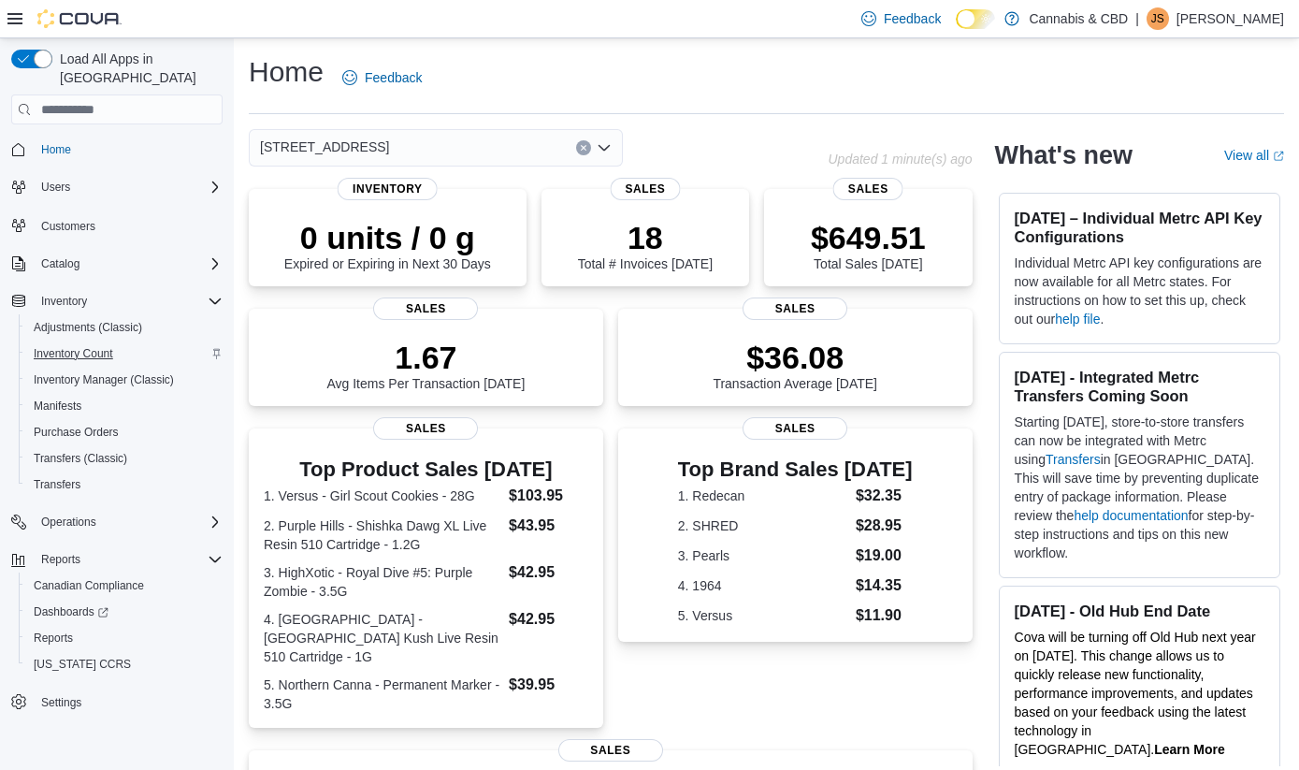
click at [91, 346] on span "Inventory Count" at bounding box center [73, 353] width 79 height 15
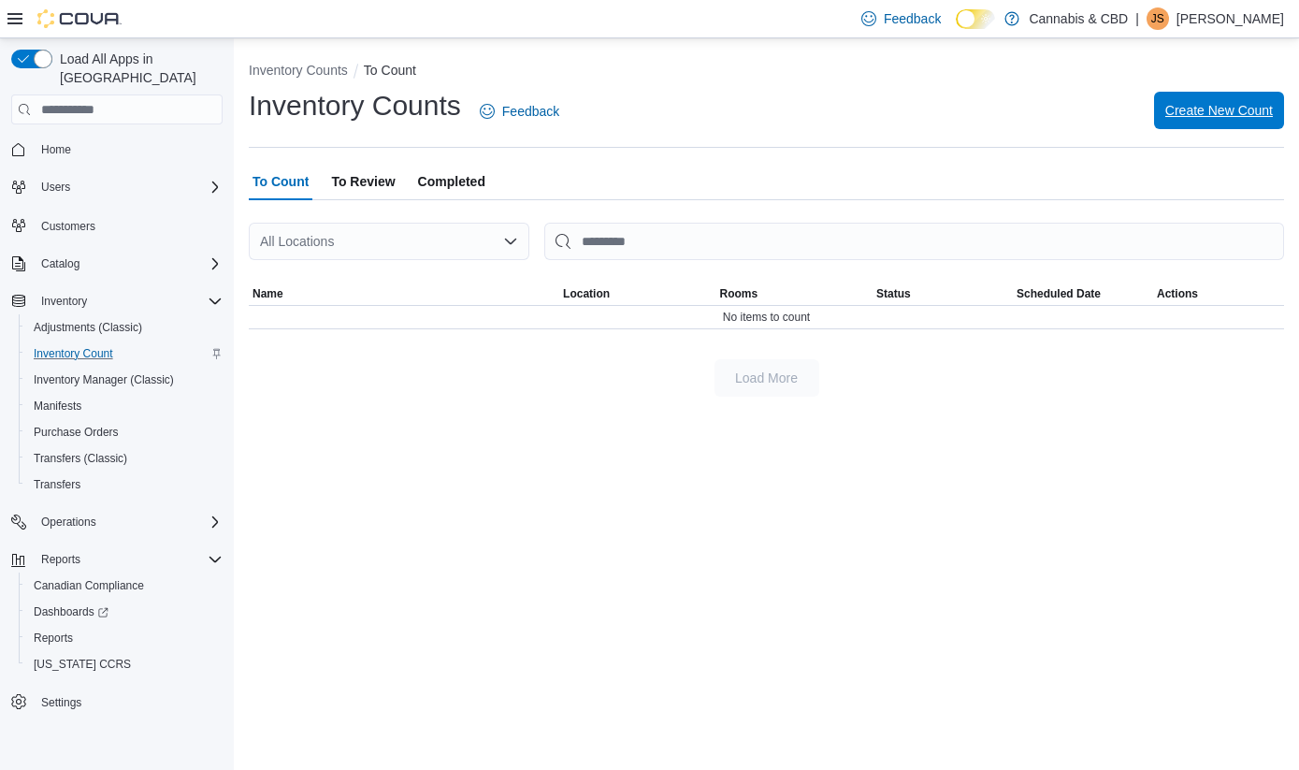
click at [1208, 105] on span "Create New Count" at bounding box center [1219, 110] width 108 height 19
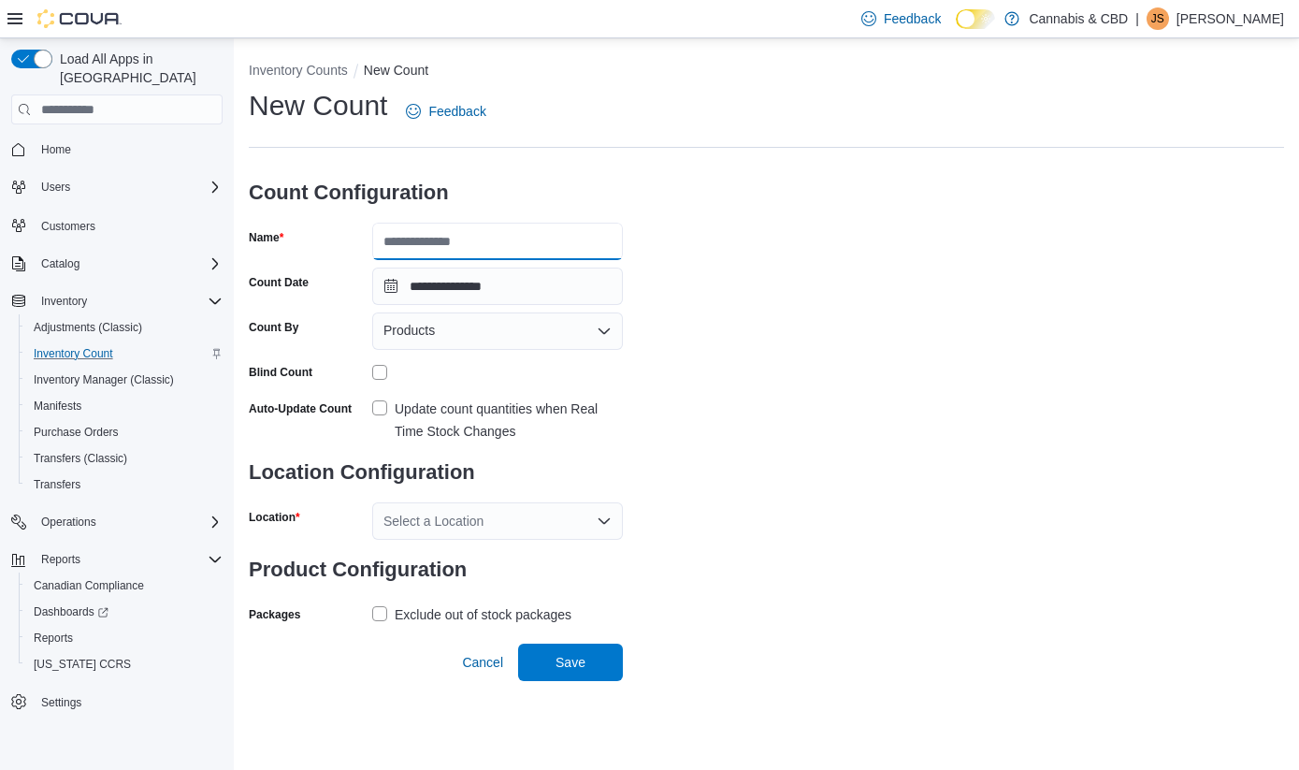
click at [517, 246] on input "Name" at bounding box center [497, 241] width 251 height 37
click at [517, 247] on input "**********" at bounding box center [497, 241] width 251 height 37
type input "**********"
click at [387, 402] on label "Update count quantities when Real Time Stock Changes" at bounding box center [497, 419] width 251 height 45
click at [411, 513] on div "Select a Location" at bounding box center [497, 520] width 251 height 37
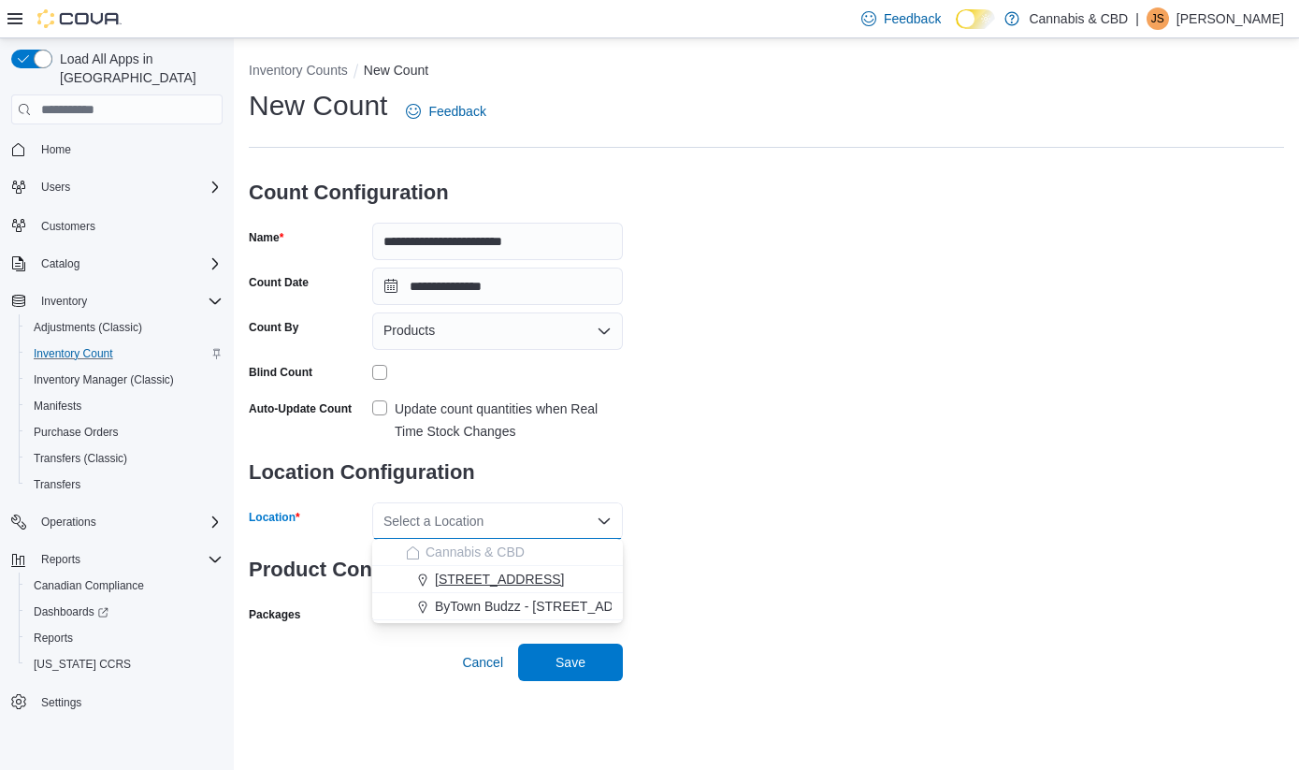
click at [475, 570] on span "4-5556 Manotick Main St." at bounding box center [499, 578] width 129 height 19
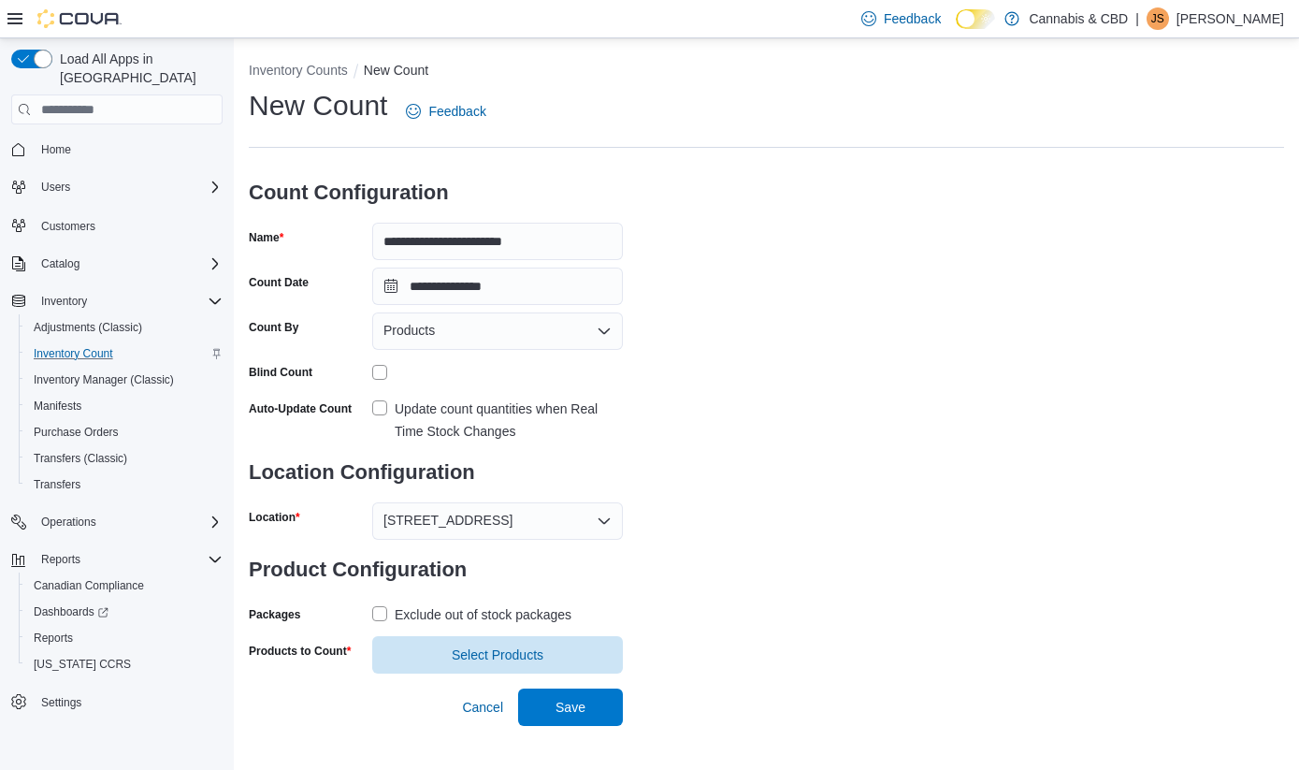
click at [379, 611] on label "Exclude out of stock packages" at bounding box center [471, 614] width 199 height 22
click at [475, 652] on span "Select Products" at bounding box center [498, 653] width 92 height 19
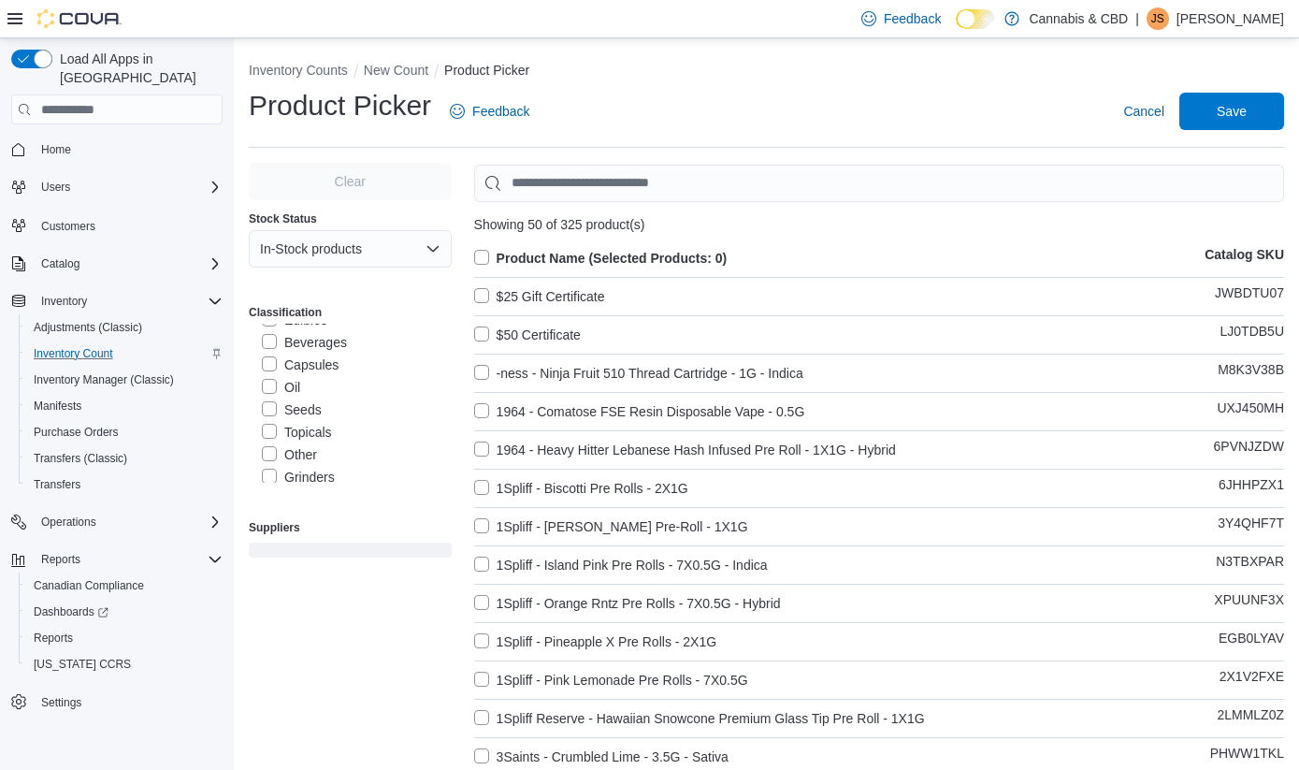
scroll to position [102, 0]
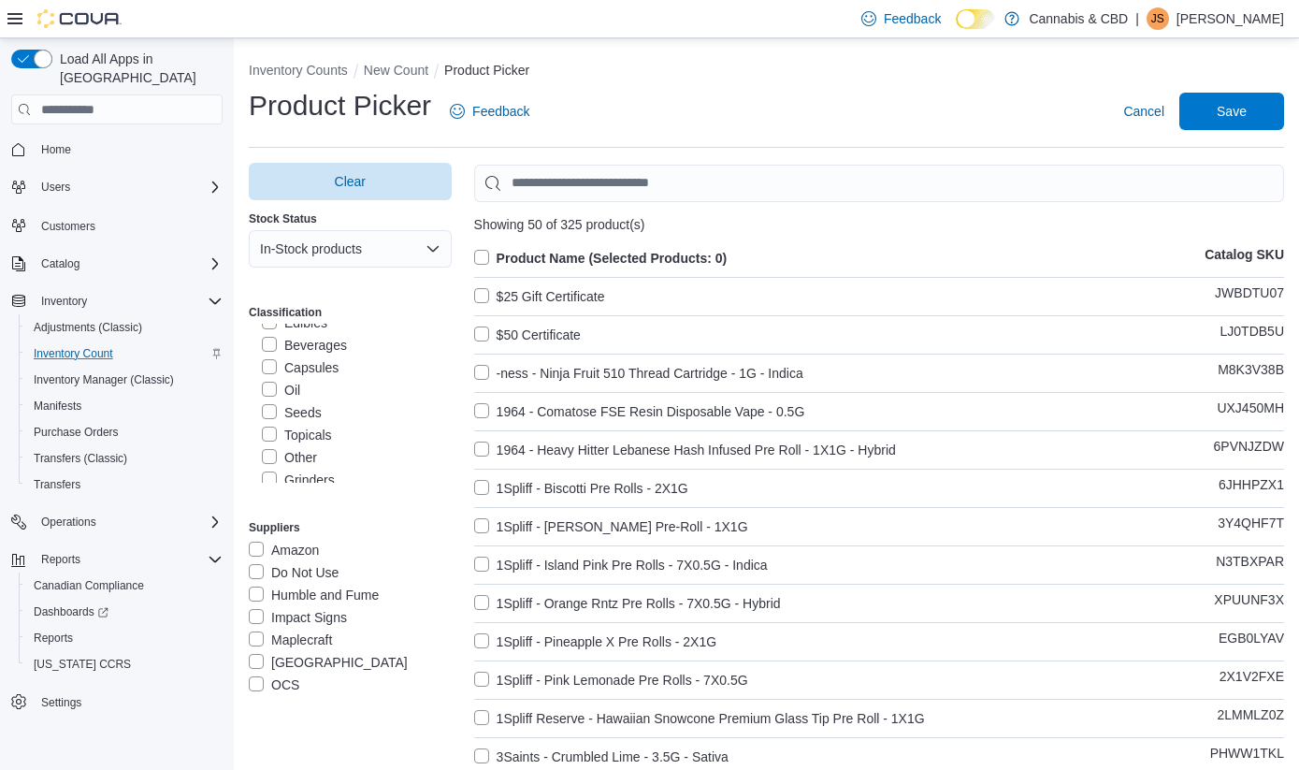
click at [277, 368] on label "Capsules" at bounding box center [300, 367] width 77 height 22
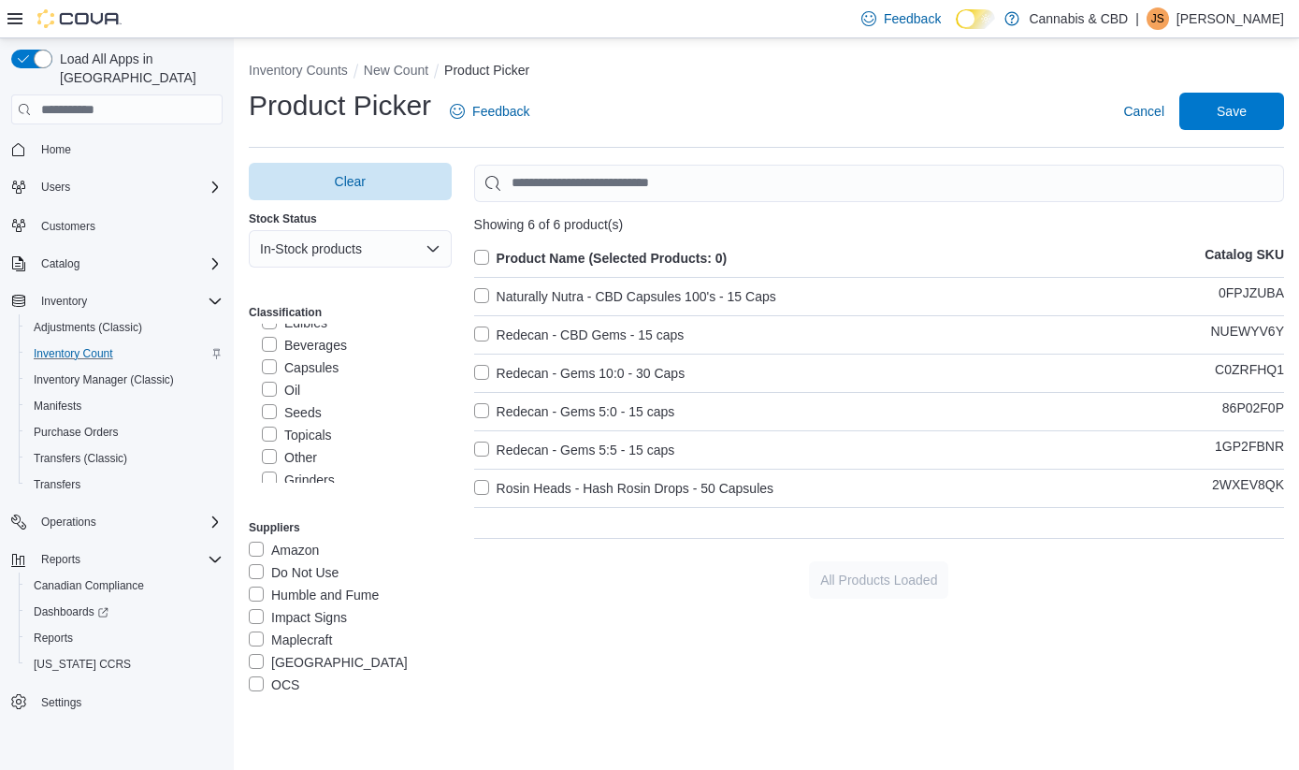
click at [271, 389] on label "Oil" at bounding box center [281, 390] width 38 height 22
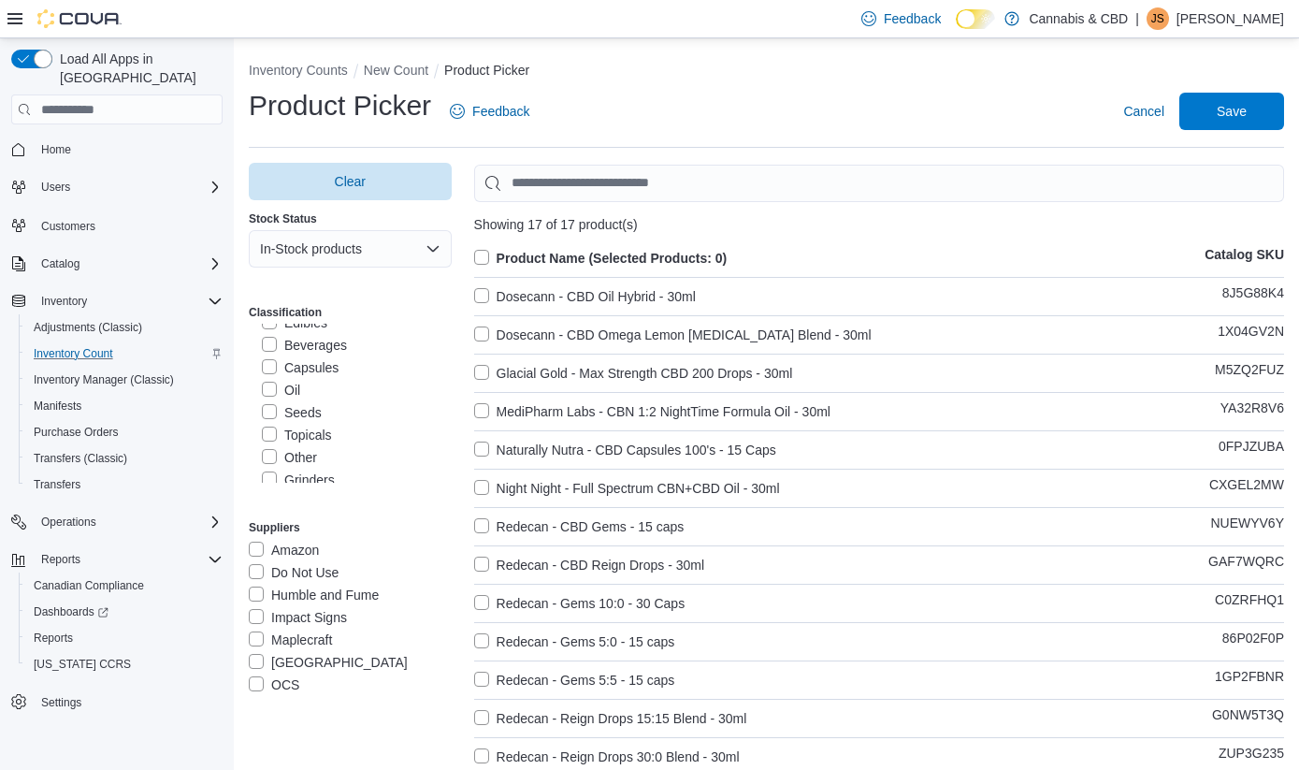
click at [274, 430] on label "Topicals" at bounding box center [297, 435] width 70 height 22
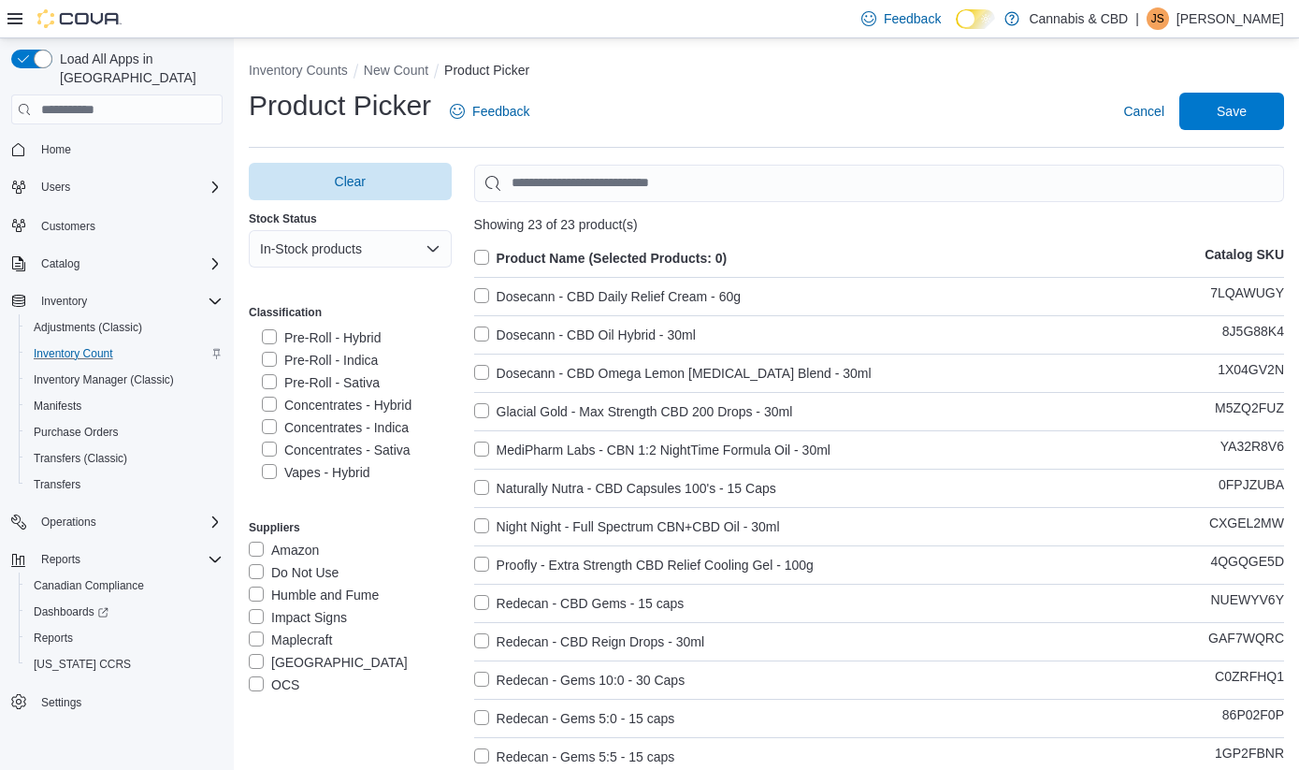
scroll to position [403, 0]
click at [271, 406] on label "Concentrates - Hybrid" at bounding box center [337, 403] width 150 height 22
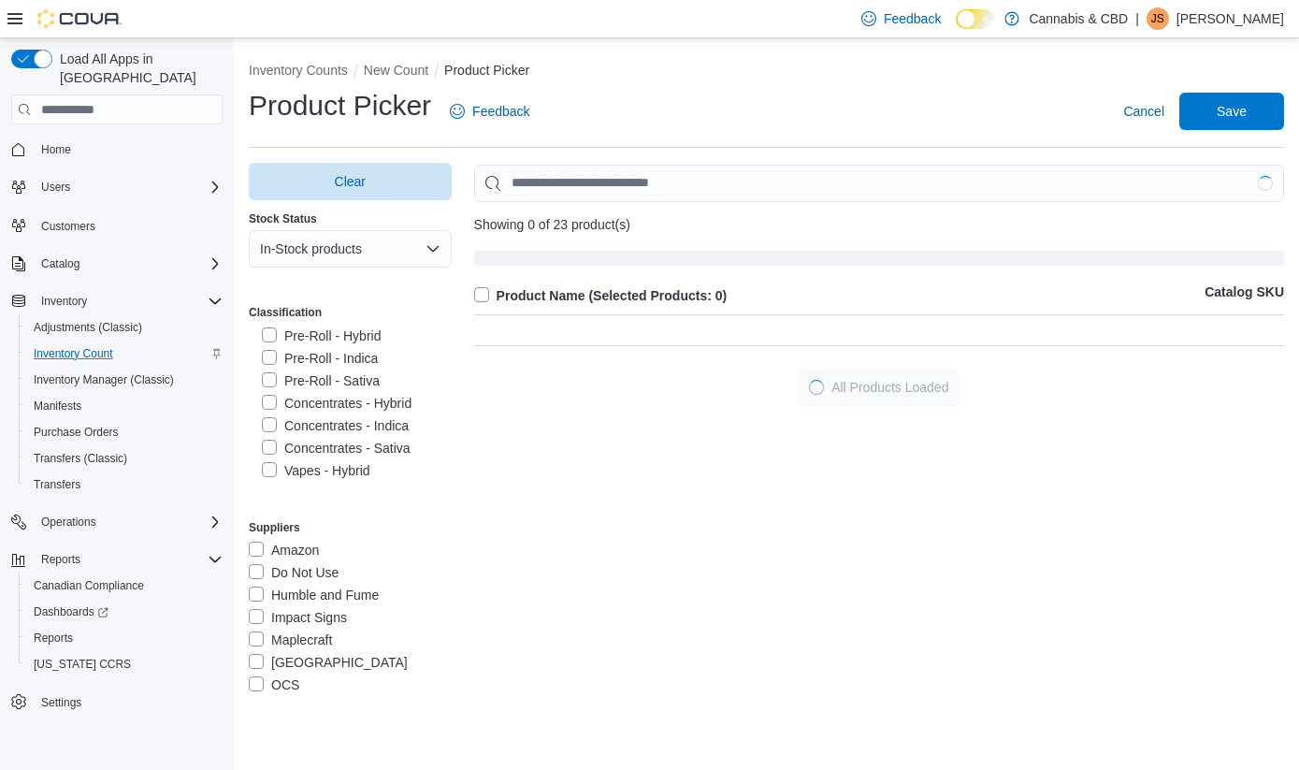
click at [272, 418] on label "Concentrates - Indica" at bounding box center [335, 425] width 147 height 22
click at [271, 442] on label "Concentrates - Sativa" at bounding box center [336, 448] width 149 height 22
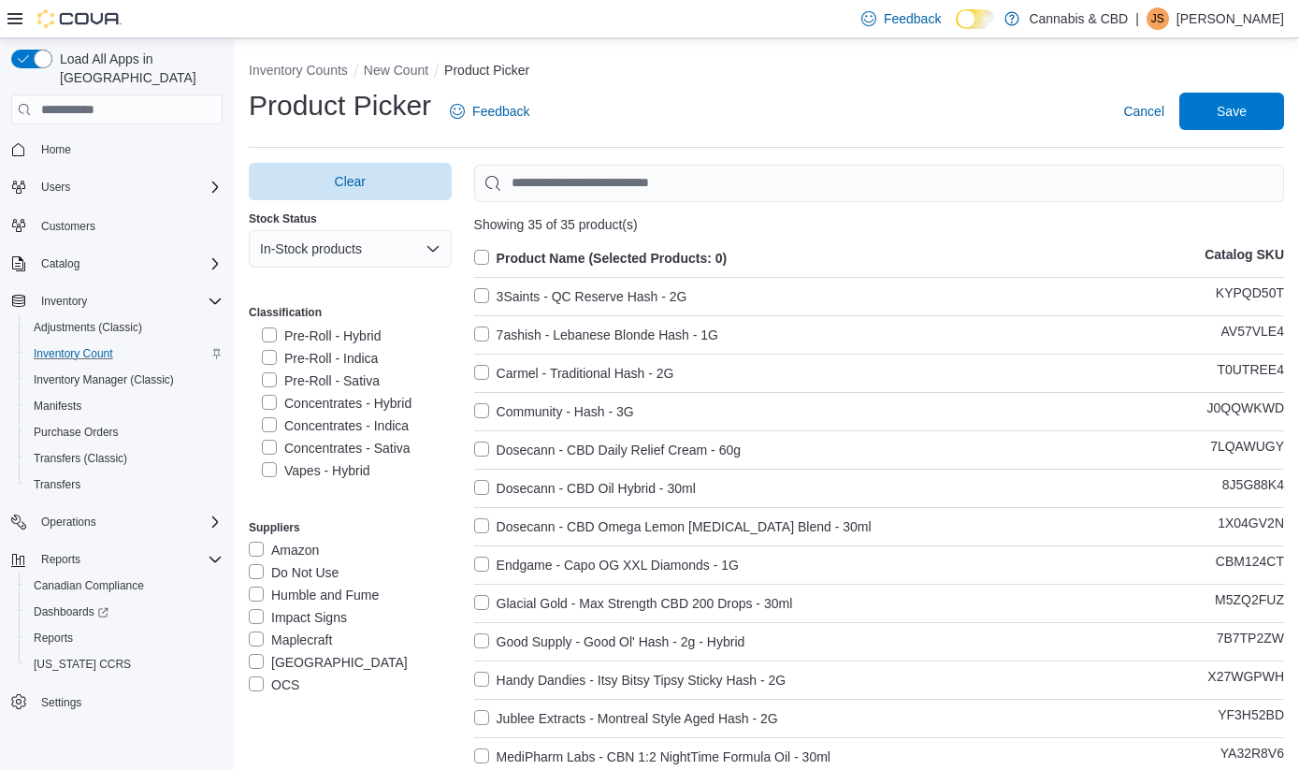
click at [483, 253] on label "Product Name (Selected Products: 0)" at bounding box center [600, 258] width 253 height 22
click at [1213, 104] on span "Save" at bounding box center [1231, 110] width 82 height 37
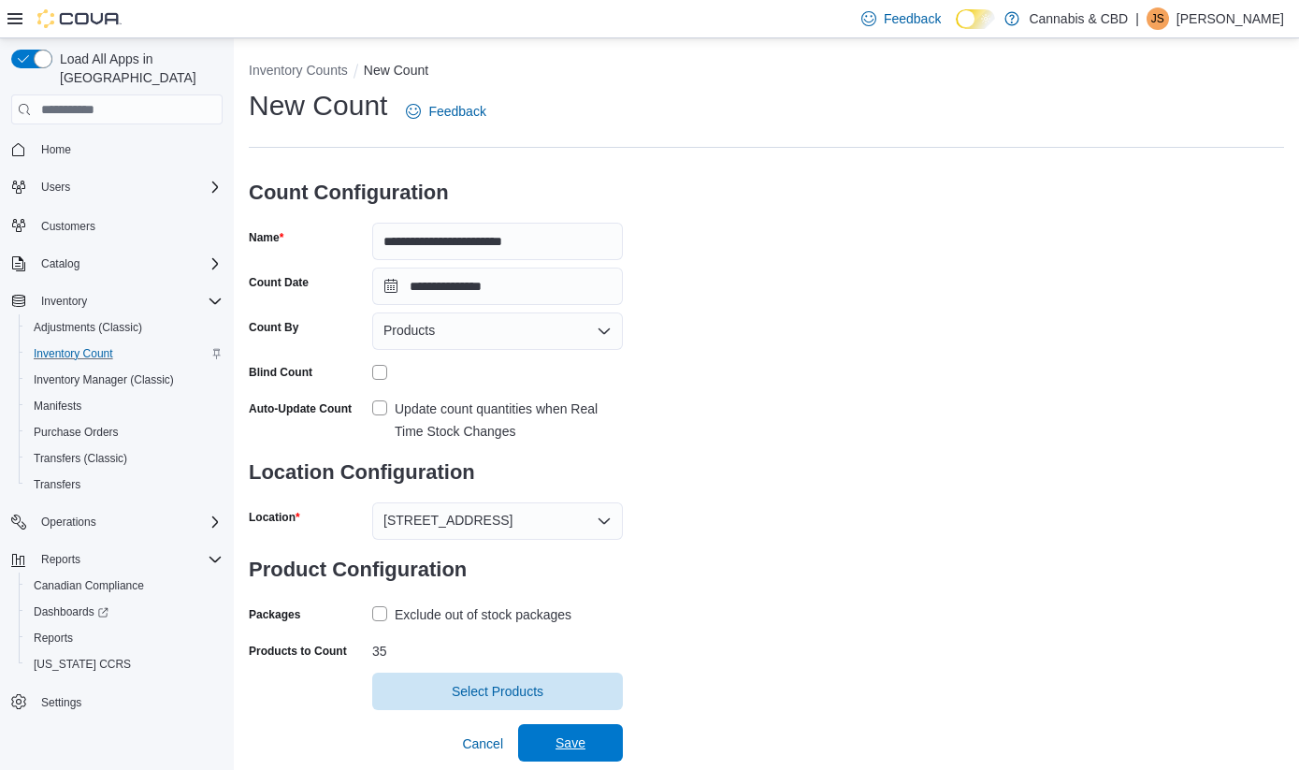
click at [560, 735] on span "Save" at bounding box center [570, 742] width 30 height 19
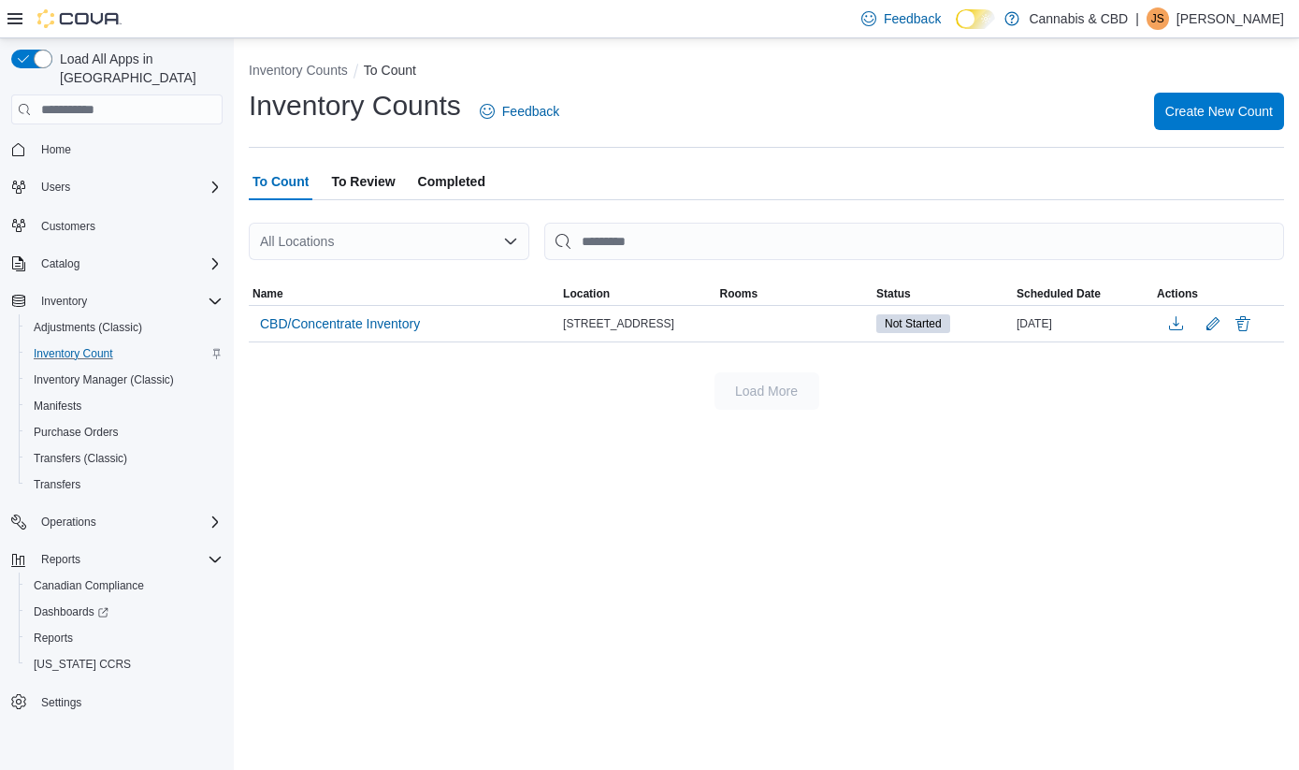
click at [462, 175] on span "Completed" at bounding box center [451, 181] width 67 height 37
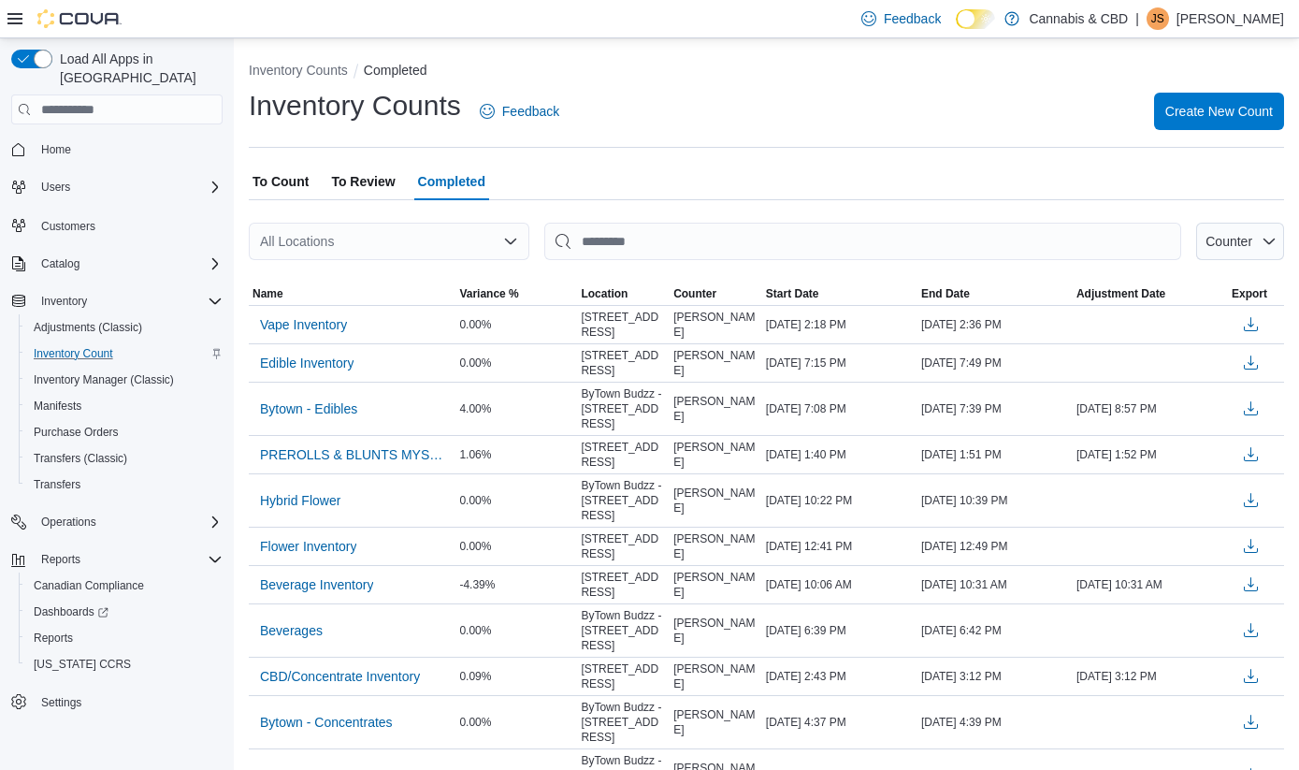
click at [366, 178] on span "To Review" at bounding box center [363, 181] width 64 height 37
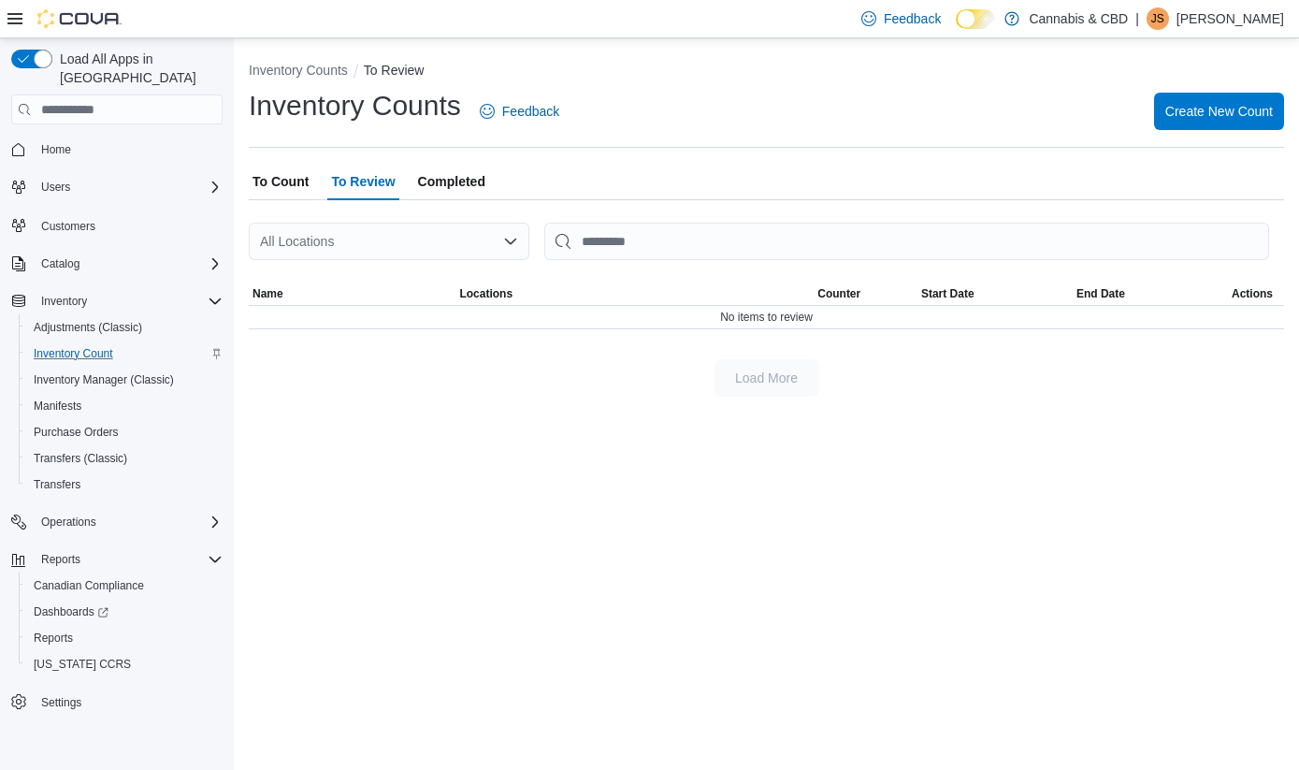
click at [289, 173] on span "To Count" at bounding box center [280, 181] width 56 height 37
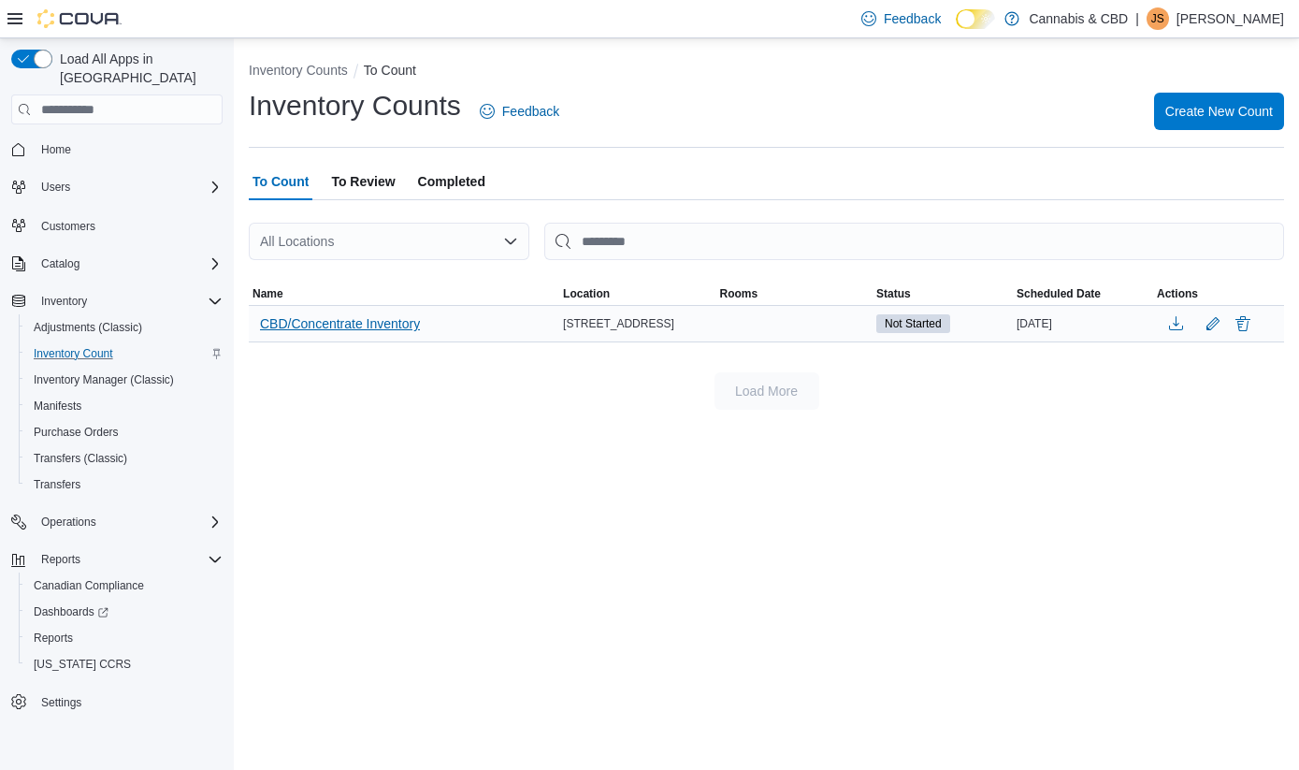
click at [350, 325] on span "CBD/Concentrate Inventory" at bounding box center [340, 323] width 160 height 19
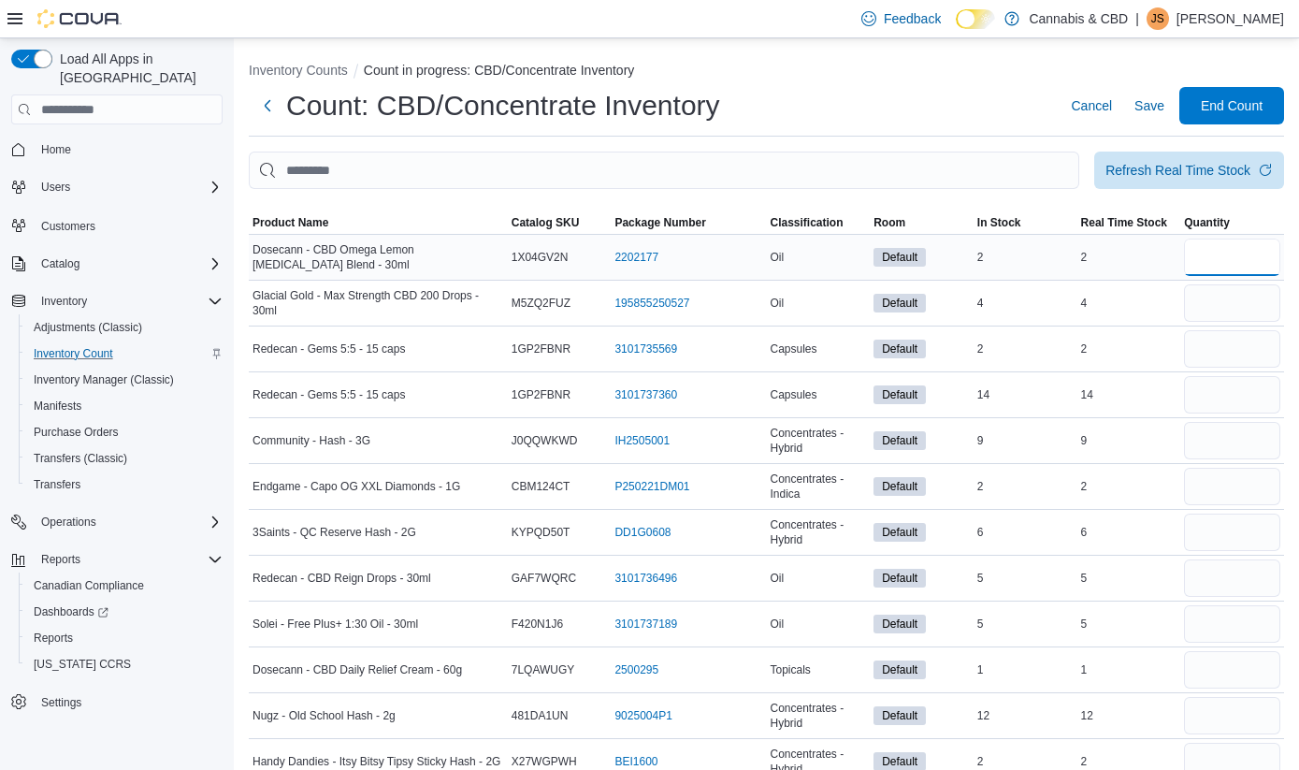
click at [1205, 263] on input "number" at bounding box center [1232, 256] width 96 height 37
type input "*"
click at [1224, 435] on input "number" at bounding box center [1232, 440] width 96 height 37
type input "*"
click at [1236, 485] on input "number" at bounding box center [1232, 486] width 96 height 37
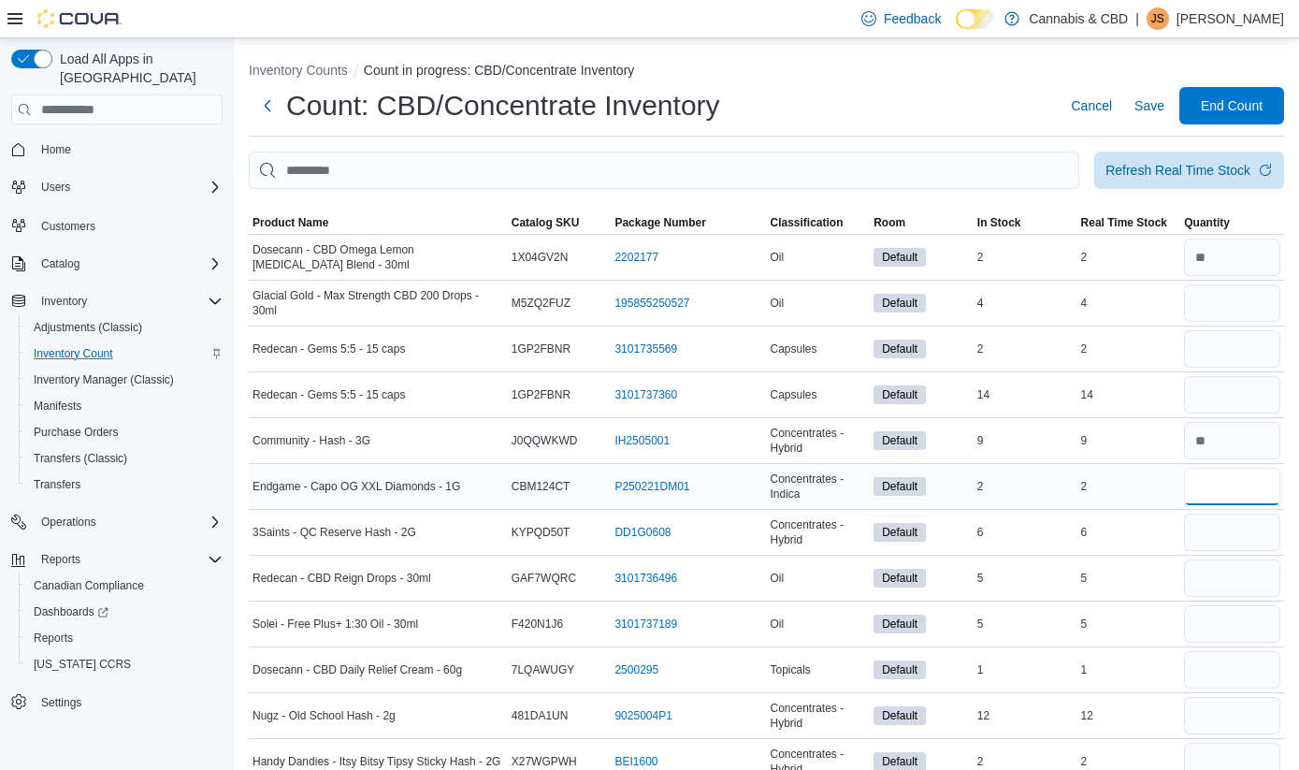
type input "*"
